Goal: Find specific page/section

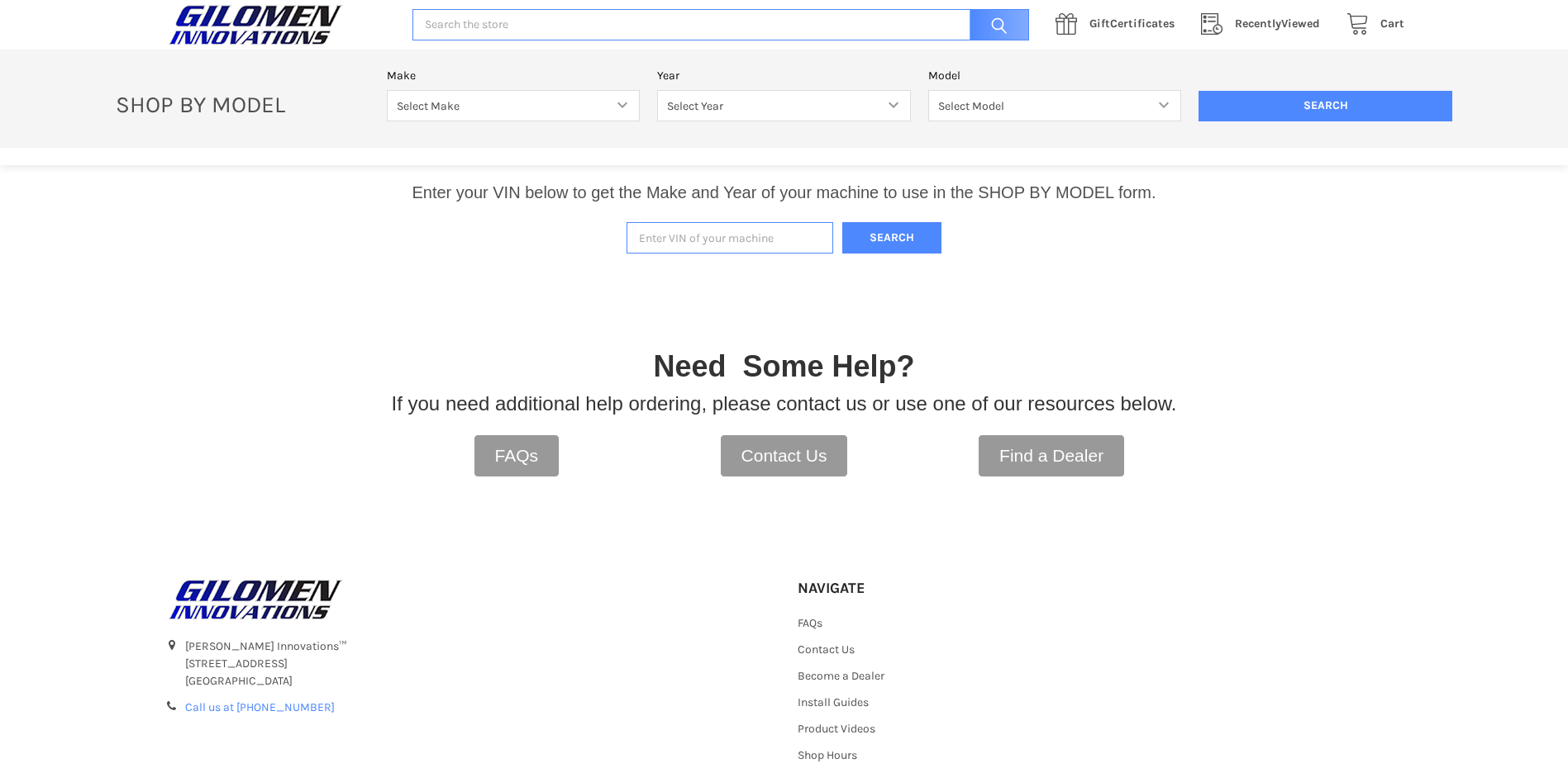
paste input "[US_VEHICLE_IDENTIFICATION_NUMBER]"
type input "[US_VEHICLE_IDENTIFICATION_NUMBER]"
click at [898, 231] on button "Search" at bounding box center [892, 238] width 99 height 32
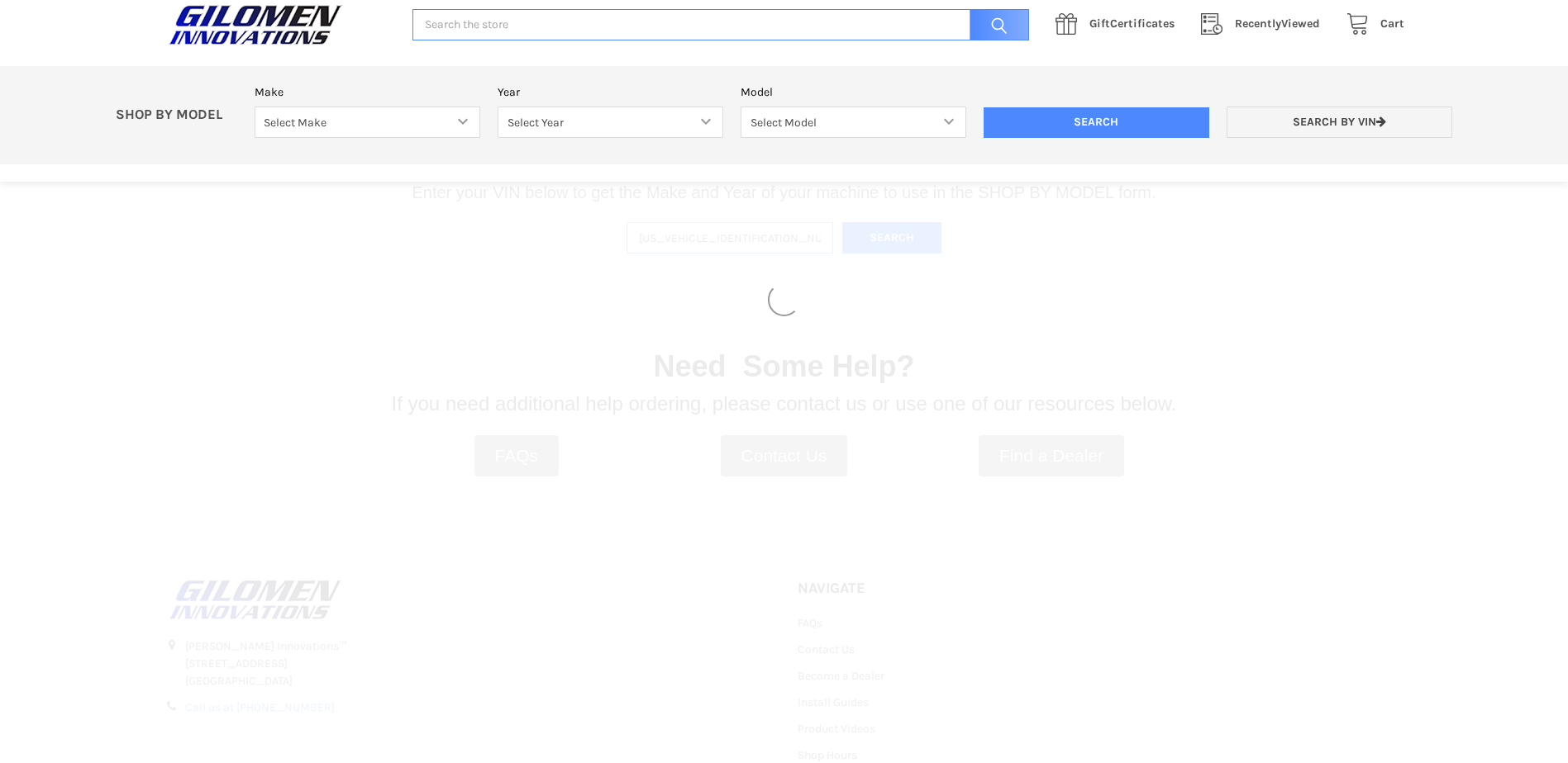
select select "330"
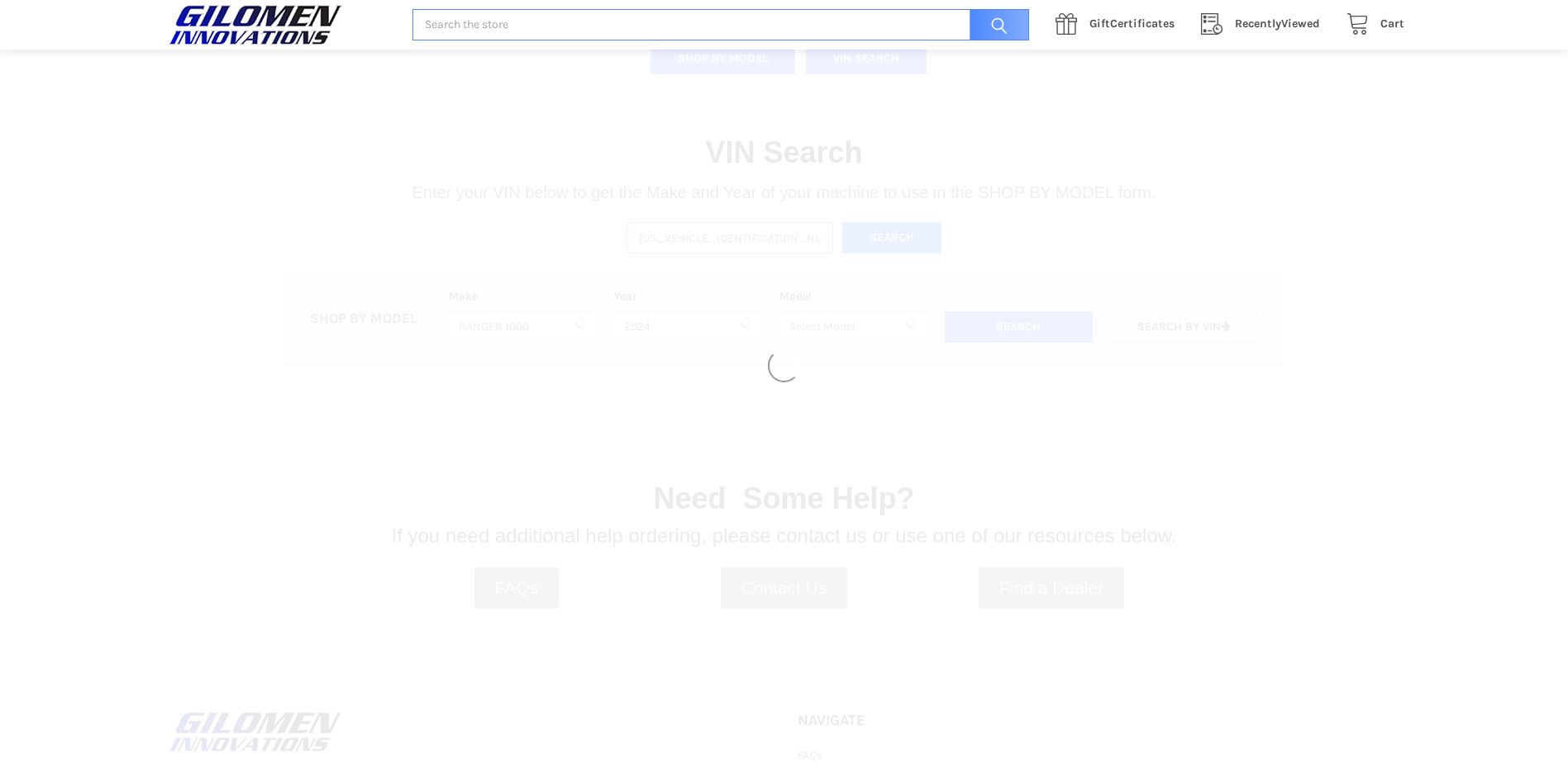
select select "628"
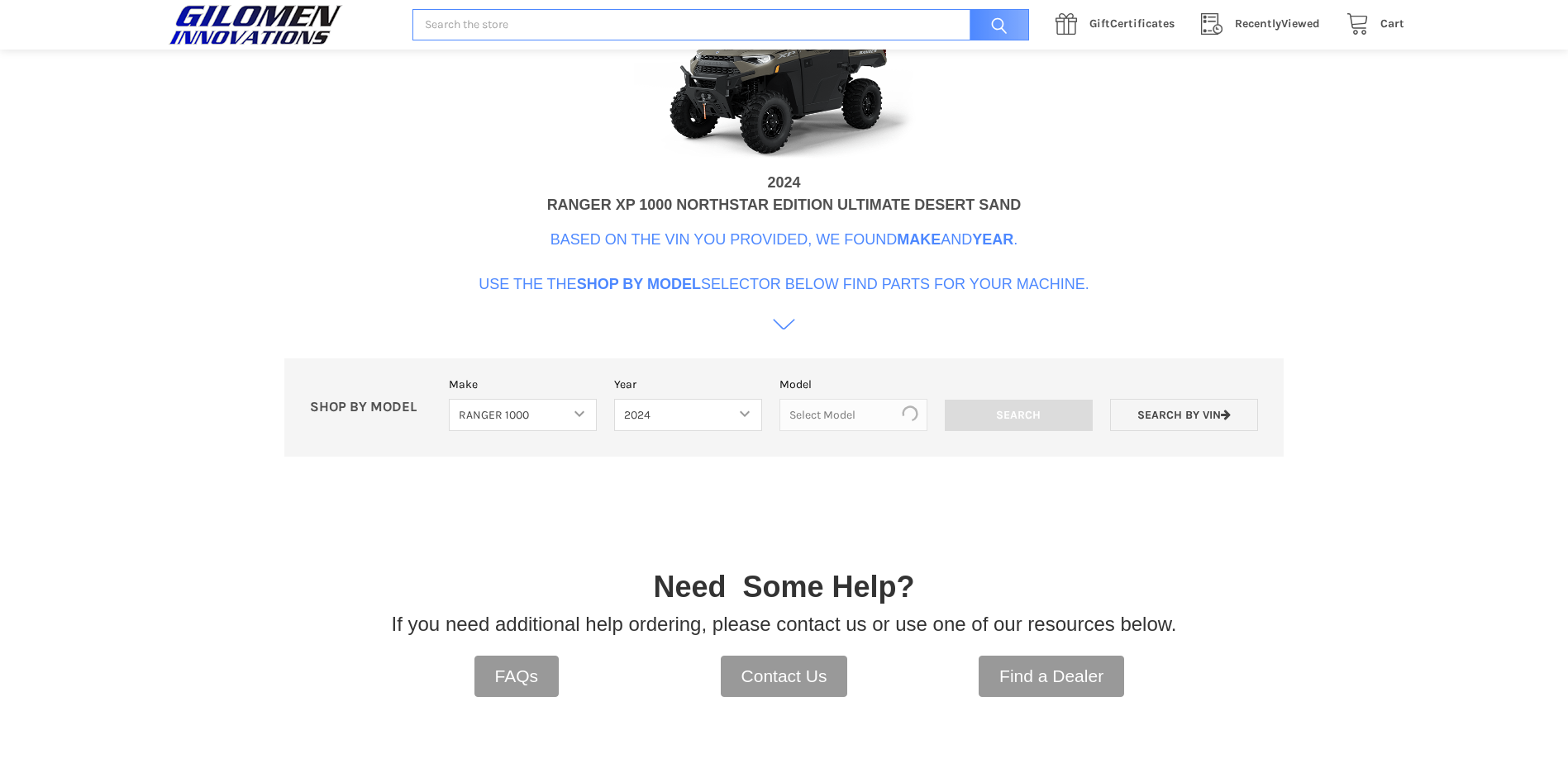
scroll to position [505, 0]
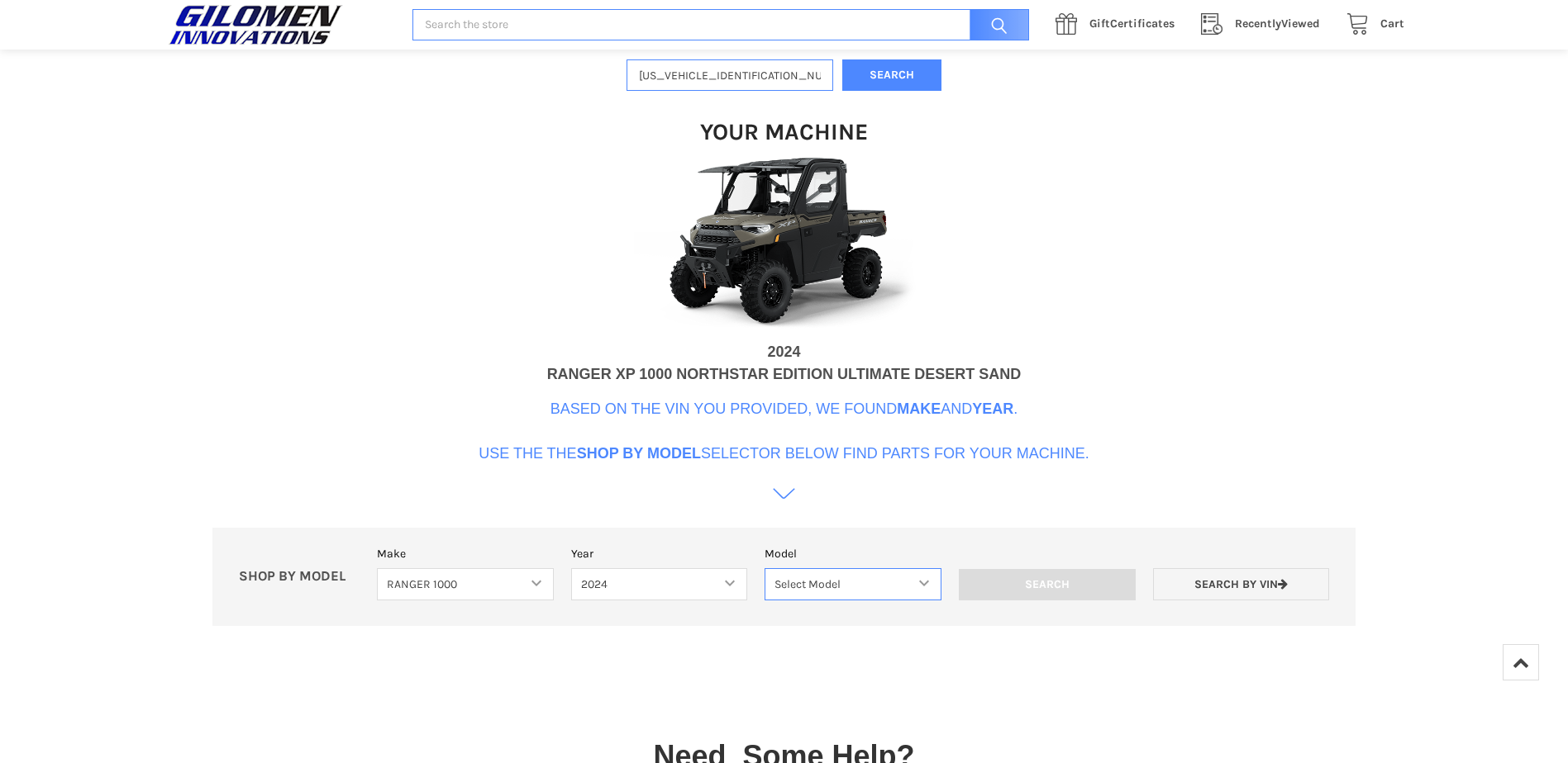
click at [814, 579] on select "Select Model Ranger 1000 Basic 61 HP SOHC Ranger 1000 Crew Basic 61 HP SOHC Ran…" at bounding box center [852, 584] width 177 height 32
select select "642"
click at [764, 568] on select "Select Model Ranger 1000 Basic 61 HP SOHC Ranger 1000 Crew Basic 61 HP SOHC Ran…" at bounding box center [852, 584] width 177 height 32
click at [1054, 588] on input "Search" at bounding box center [1047, 584] width 177 height 31
